Goal: Task Accomplishment & Management: Use online tool/utility

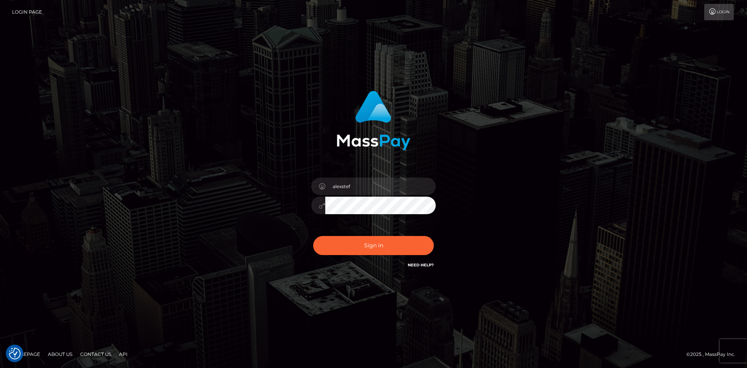
click at [357, 245] on button "Sign in" at bounding box center [373, 245] width 121 height 19
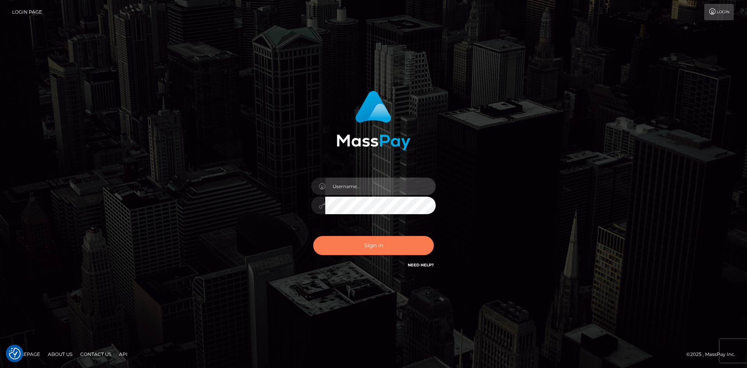
type input "alexstef"
click at [361, 245] on button "Sign in" at bounding box center [373, 245] width 121 height 19
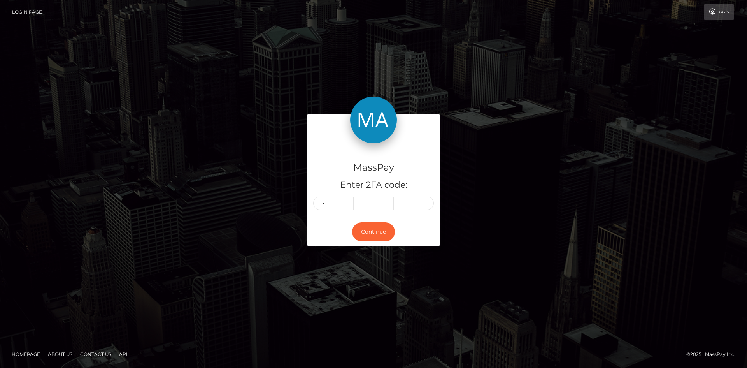
type input "0"
type input "5"
type input "2"
type input "9"
type input "0"
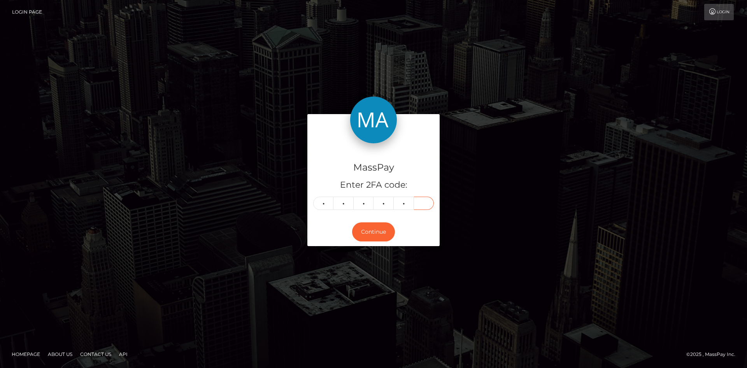
type input "5"
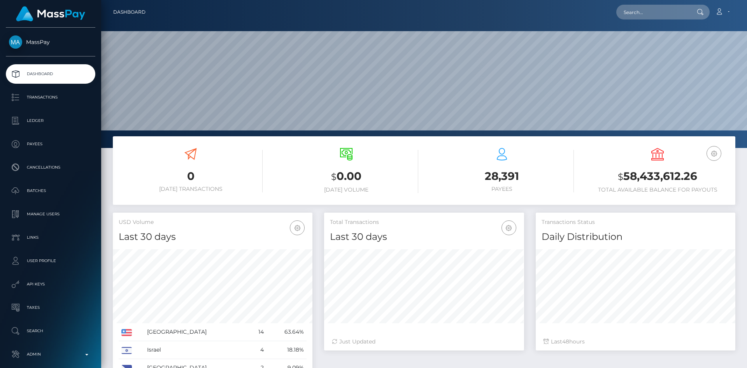
scroll to position [138, 200]
drag, startPoint x: 670, startPoint y: 19, endPoint x: 659, endPoint y: 16, distance: 11.3
click at [670, 19] on div "Loading... Loading... Account Edit Profile Logout" at bounding box center [443, 12] width 583 height 16
click at [660, 13] on input "text" at bounding box center [652, 12] width 73 height 15
paste input "adriannataylorsw@gmail.com"
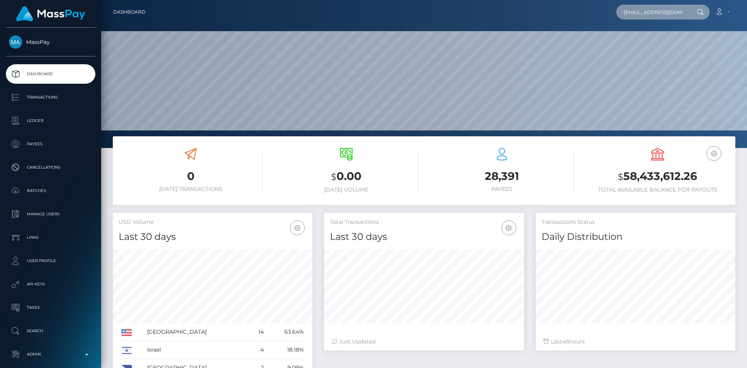
scroll to position [0, 12]
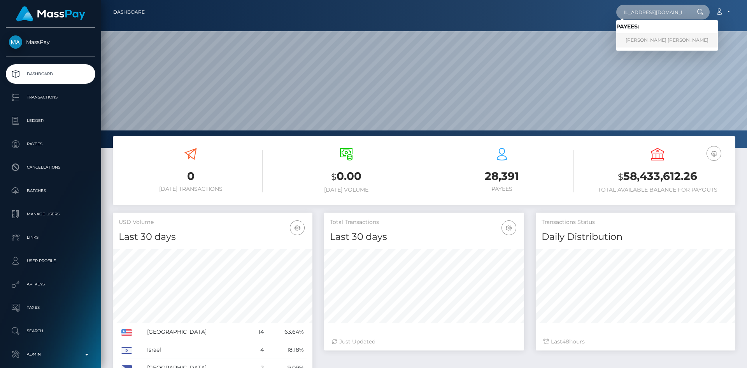
type input "adriannataylorsw@gmail.com"
click at [649, 40] on link "ARIANA LEIGH WELLS" at bounding box center [667, 40] width 102 height 14
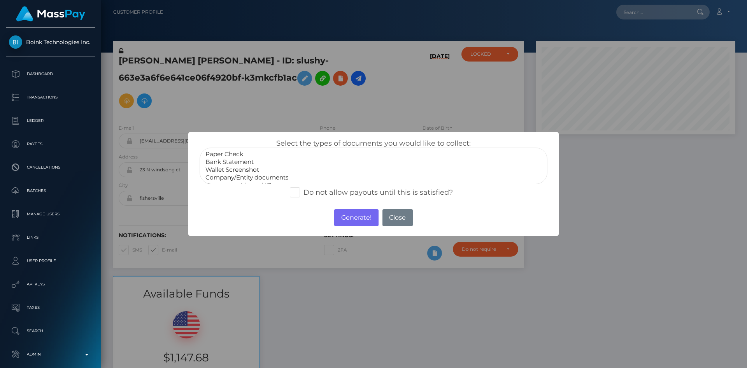
scroll to position [93, 200]
select select "Bank Statement"
click at [243, 159] on option "Bank Statement" at bounding box center [374, 162] width 338 height 8
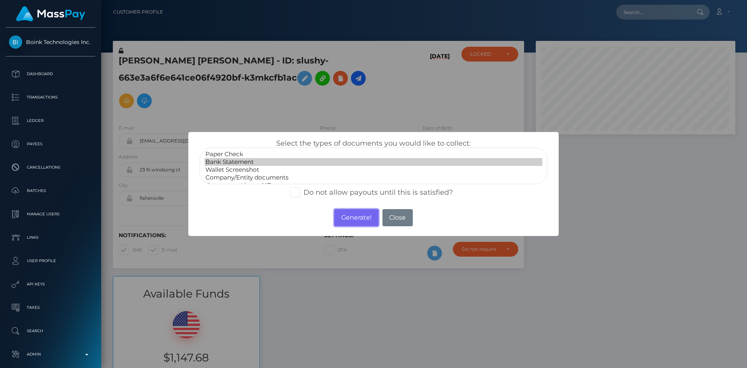
click at [355, 221] on button "Generate!" at bounding box center [356, 217] width 44 height 17
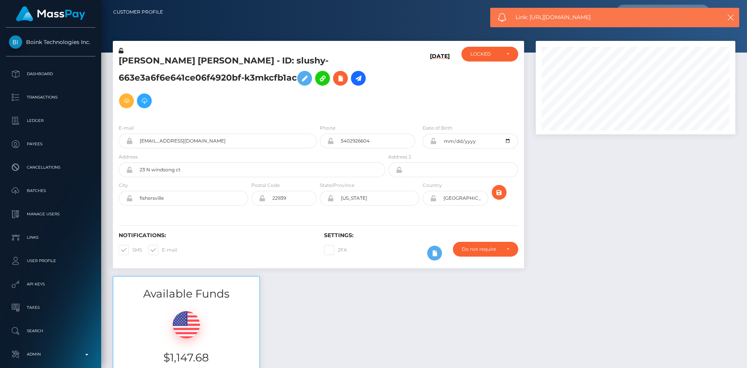
click at [565, 11] on div "Link: https://l.maspay.io/jkfgY" at bounding box center [614, 17] width 249 height 19
copy span "Link: https://l.maspay.io/jkfgY"
